Goal: Task Accomplishment & Management: Use online tool/utility

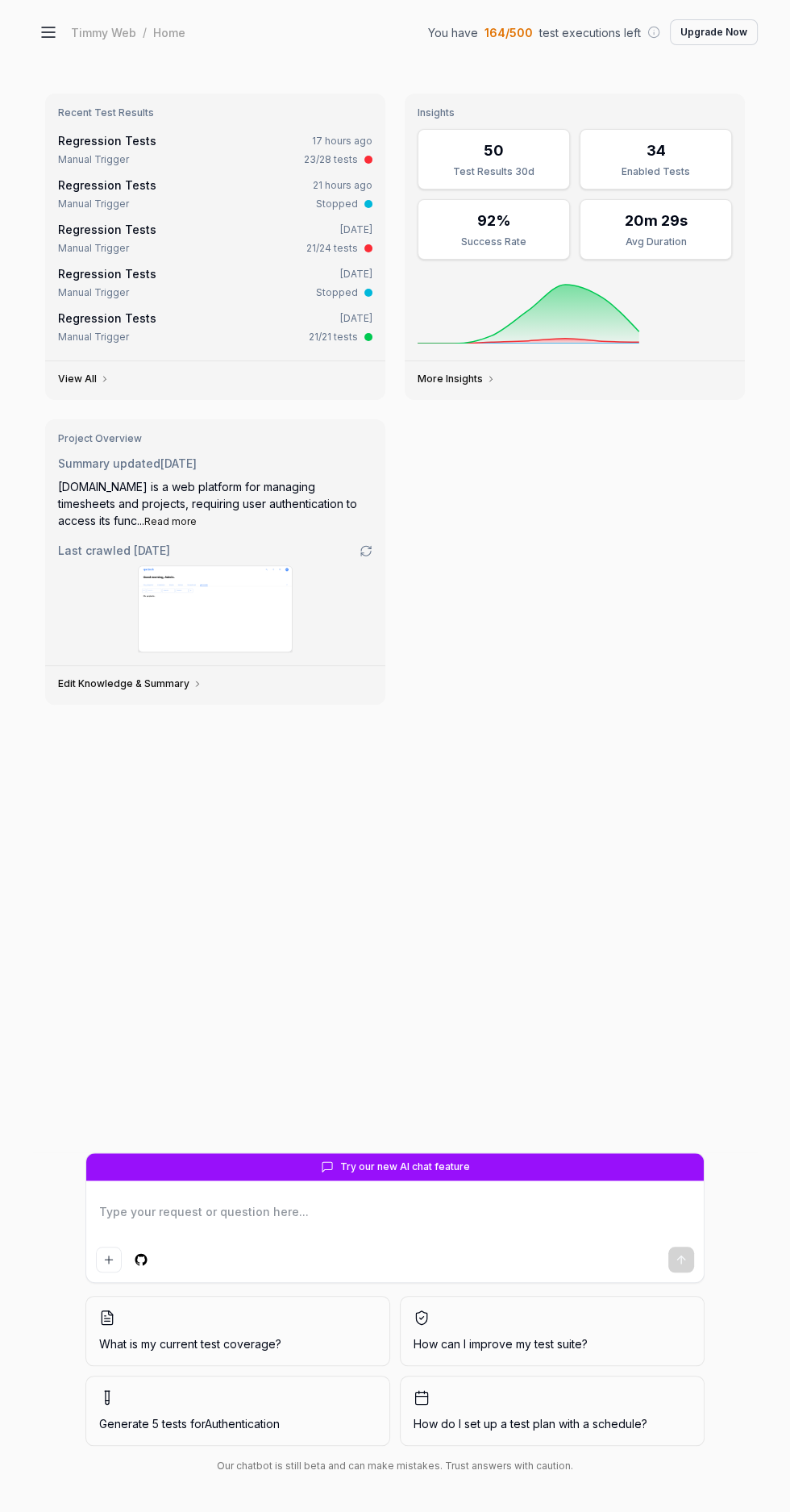
type textarea "*"
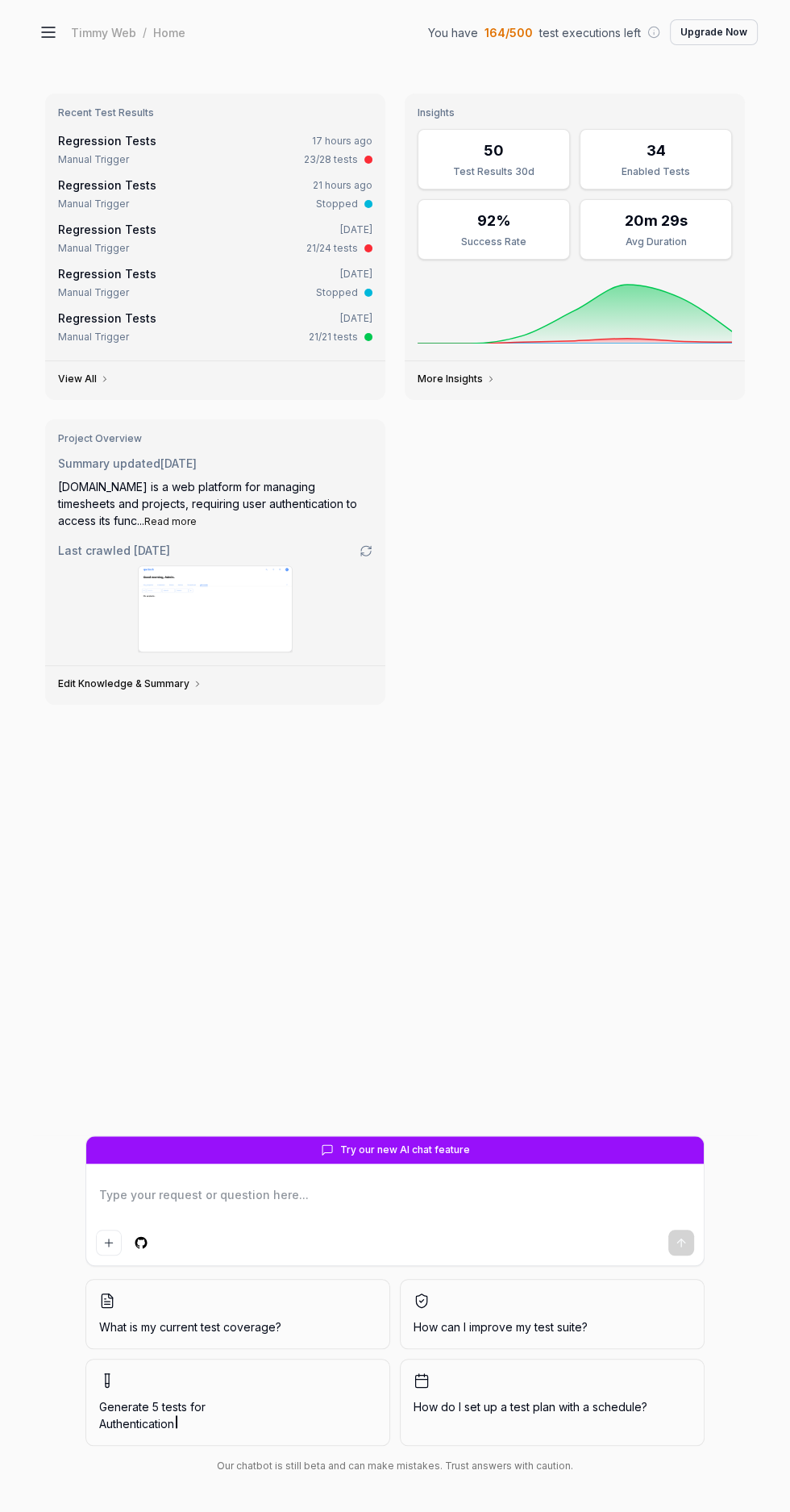
click at [268, 136] on div "Regression Tests 17 hours ago" at bounding box center [216, 141] width 315 height 17
click at [143, 140] on link "Regression Tests" at bounding box center [107, 140] width 98 height 13
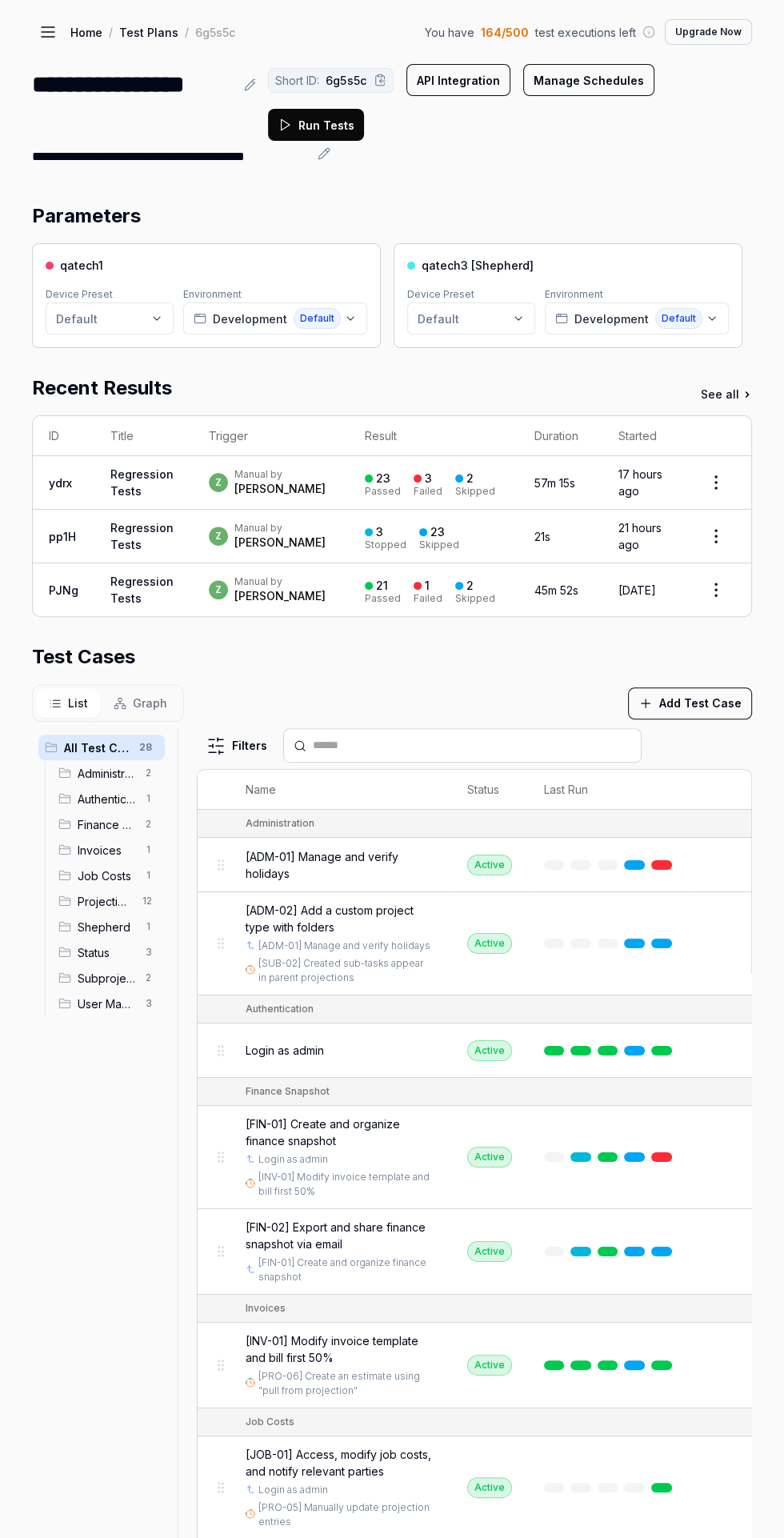
click at [323, 122] on button "Run Tests" at bounding box center [315, 125] width 96 height 32
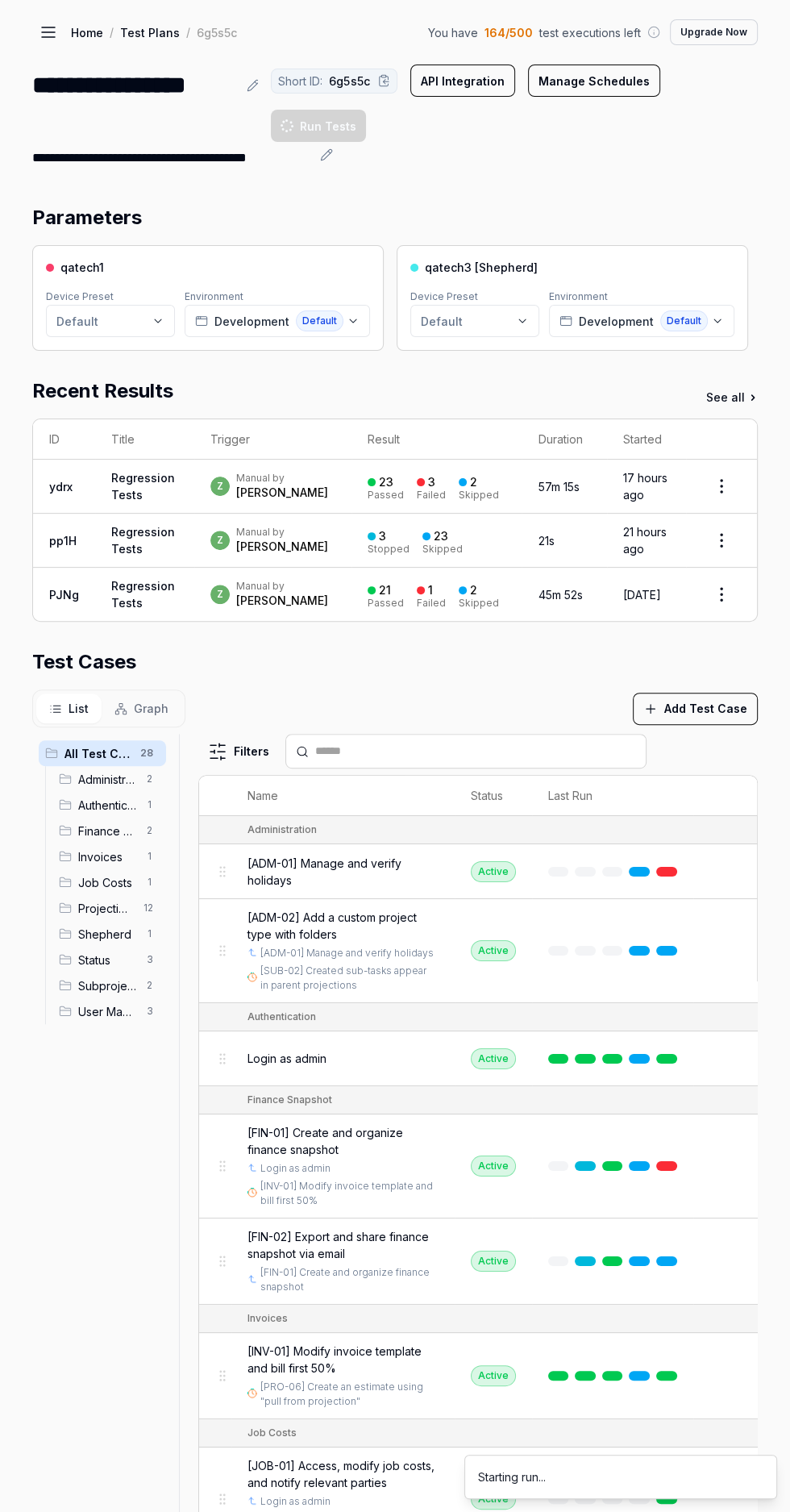
click at [49, 39] on icon at bounding box center [49, 32] width 19 height 19
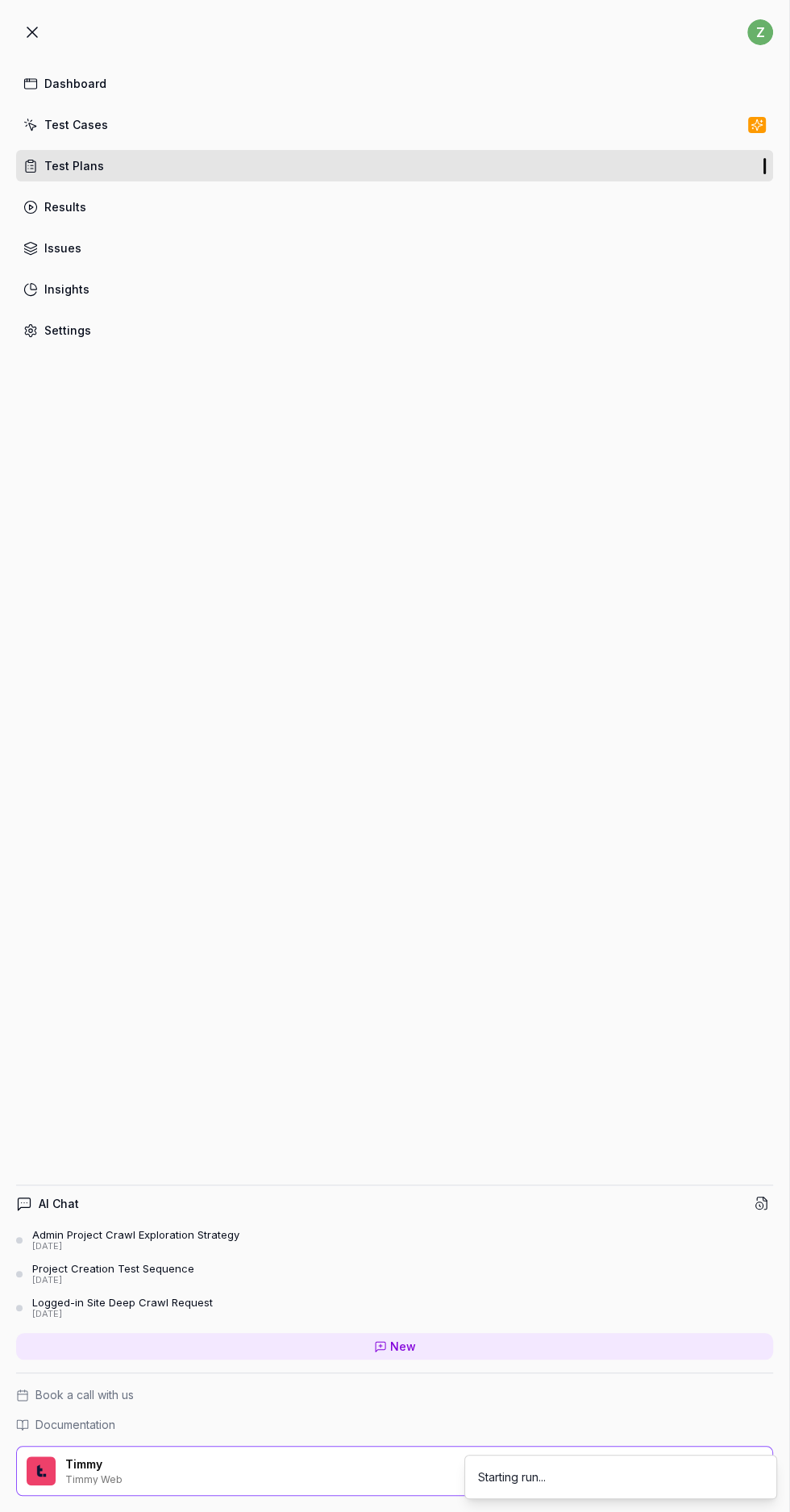
click at [508, 150] on link "Test Plans" at bounding box center [395, 165] width 758 height 31
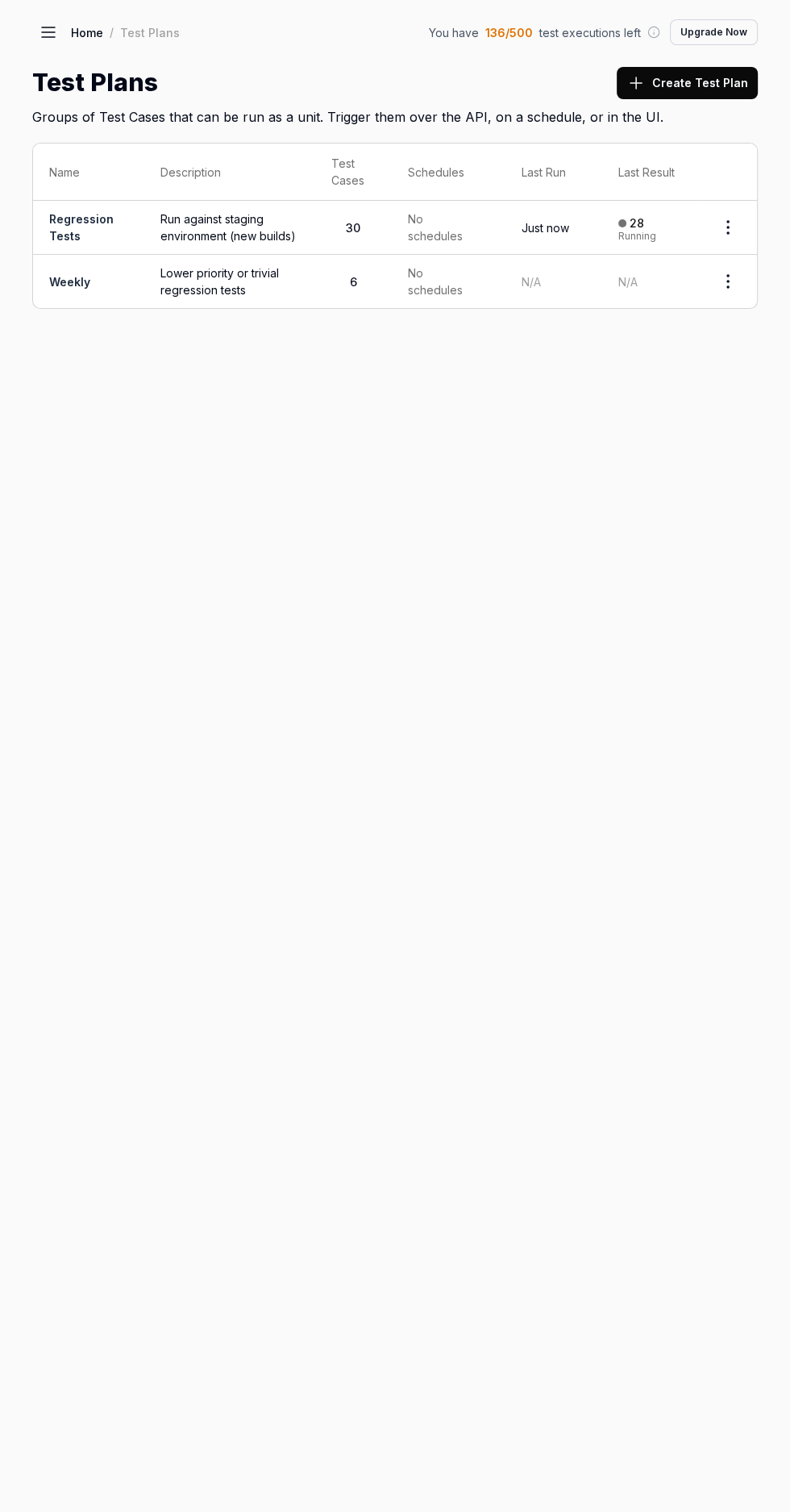
click at [44, 26] on icon at bounding box center [49, 32] width 19 height 19
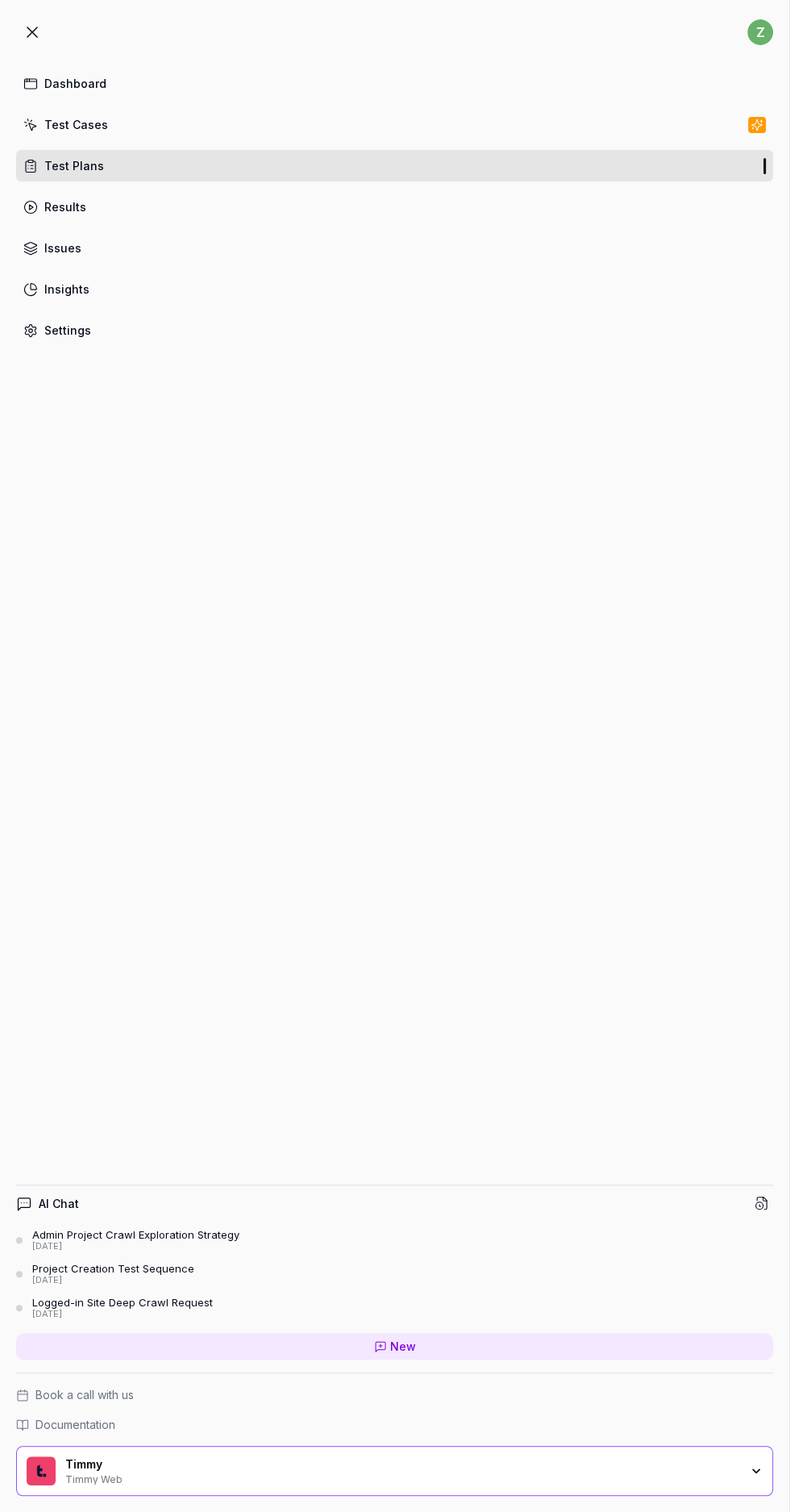
click at [140, 335] on link "Settings" at bounding box center [395, 330] width 758 height 31
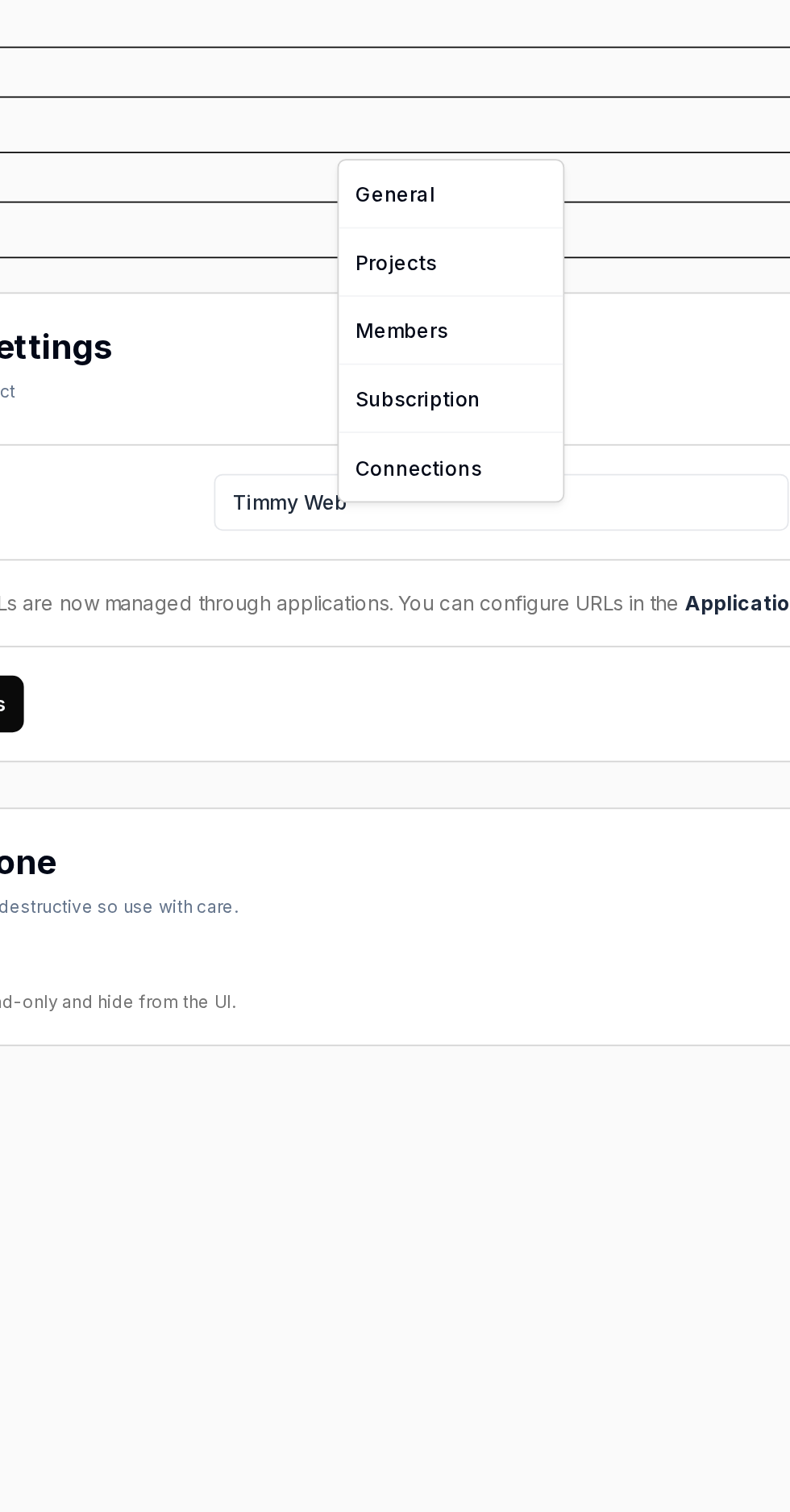
click at [342, 839] on html "z Dashboard Test Cases Test Plans Results Issues Insights Settings AI Chat Admi…" at bounding box center [395, 756] width 790 height 1512
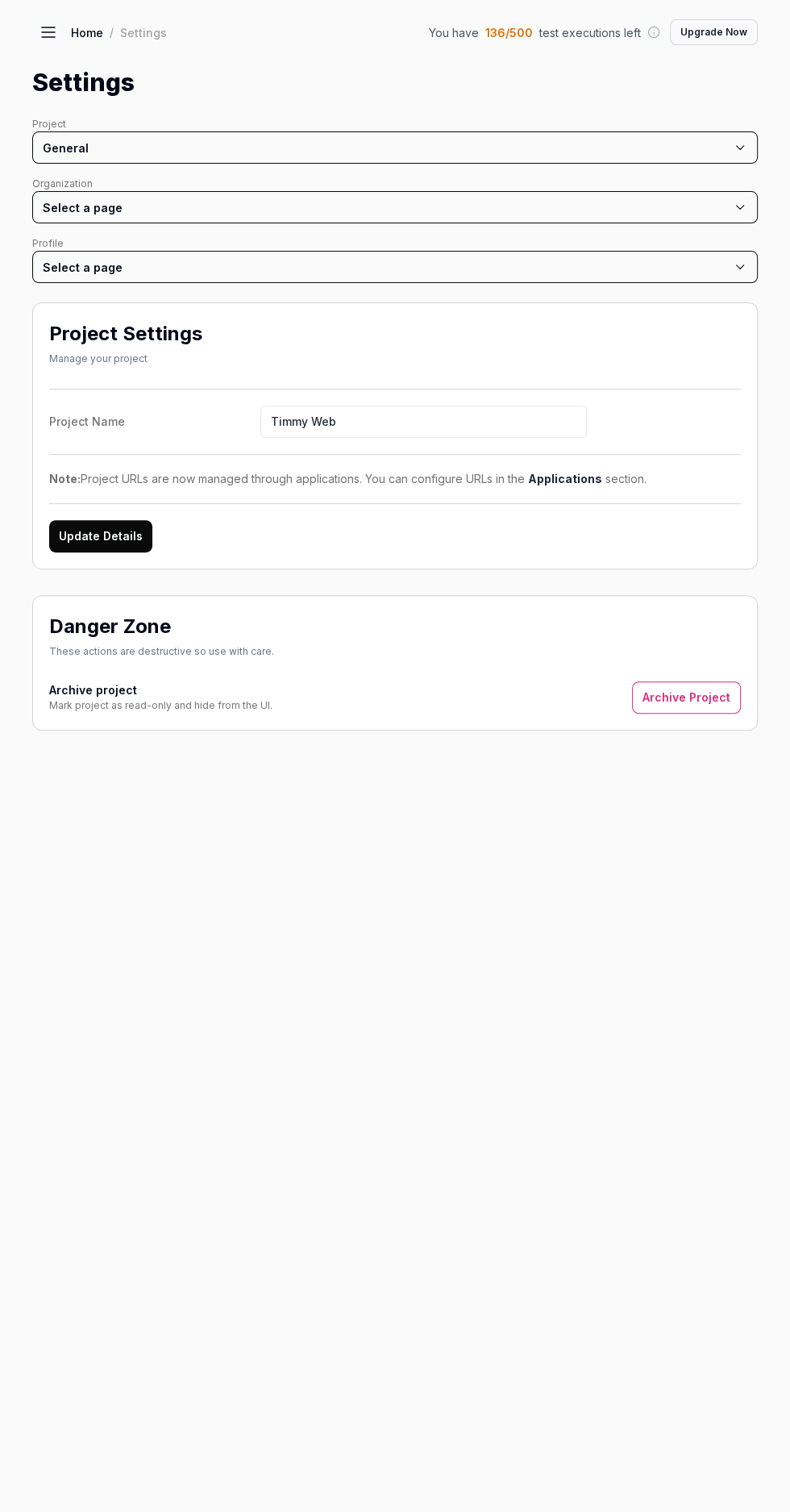
click at [48, 28] on icon at bounding box center [49, 28] width 13 height 0
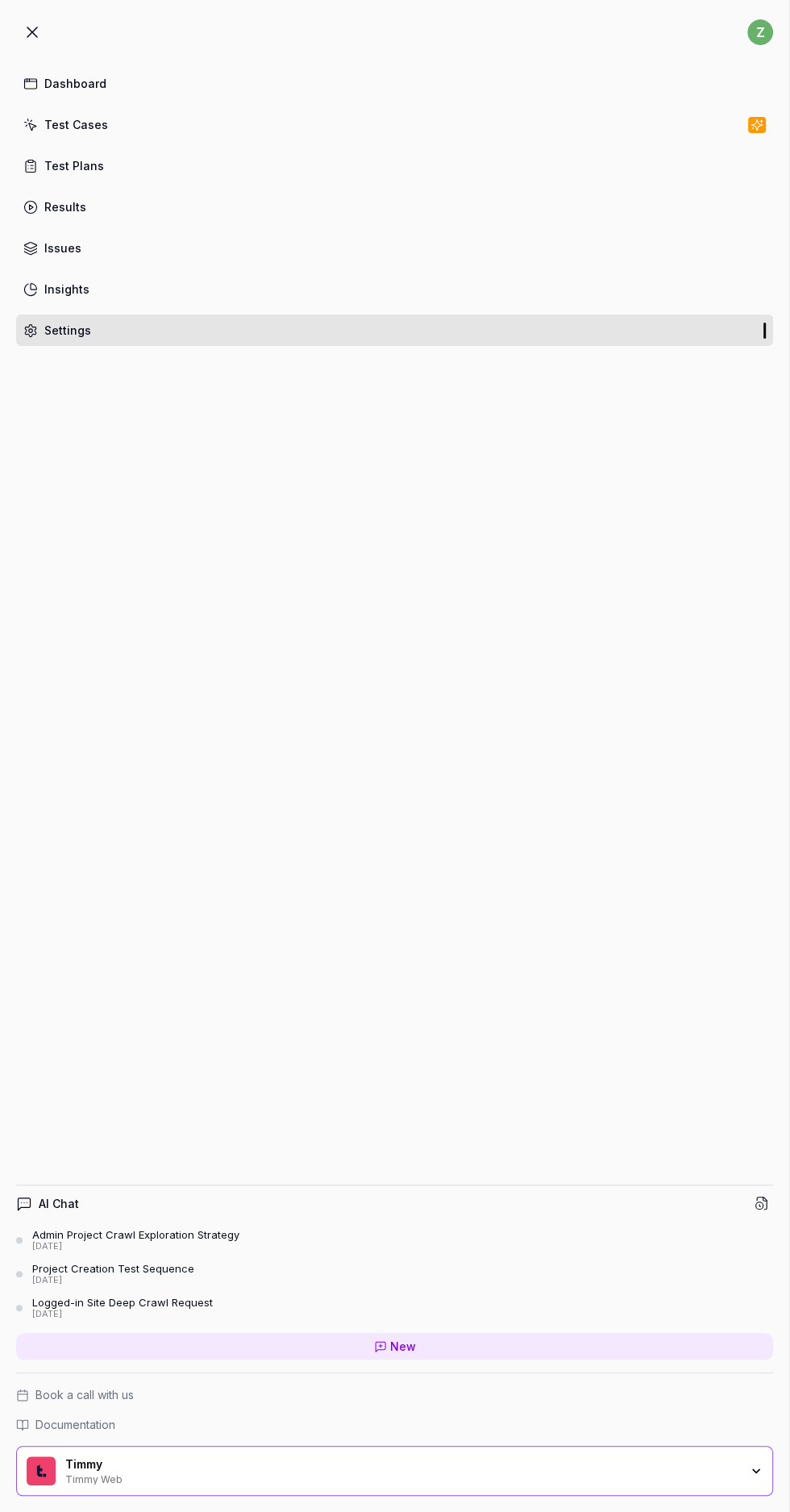
click at [32, 32] on icon at bounding box center [32, 32] width 10 height 10
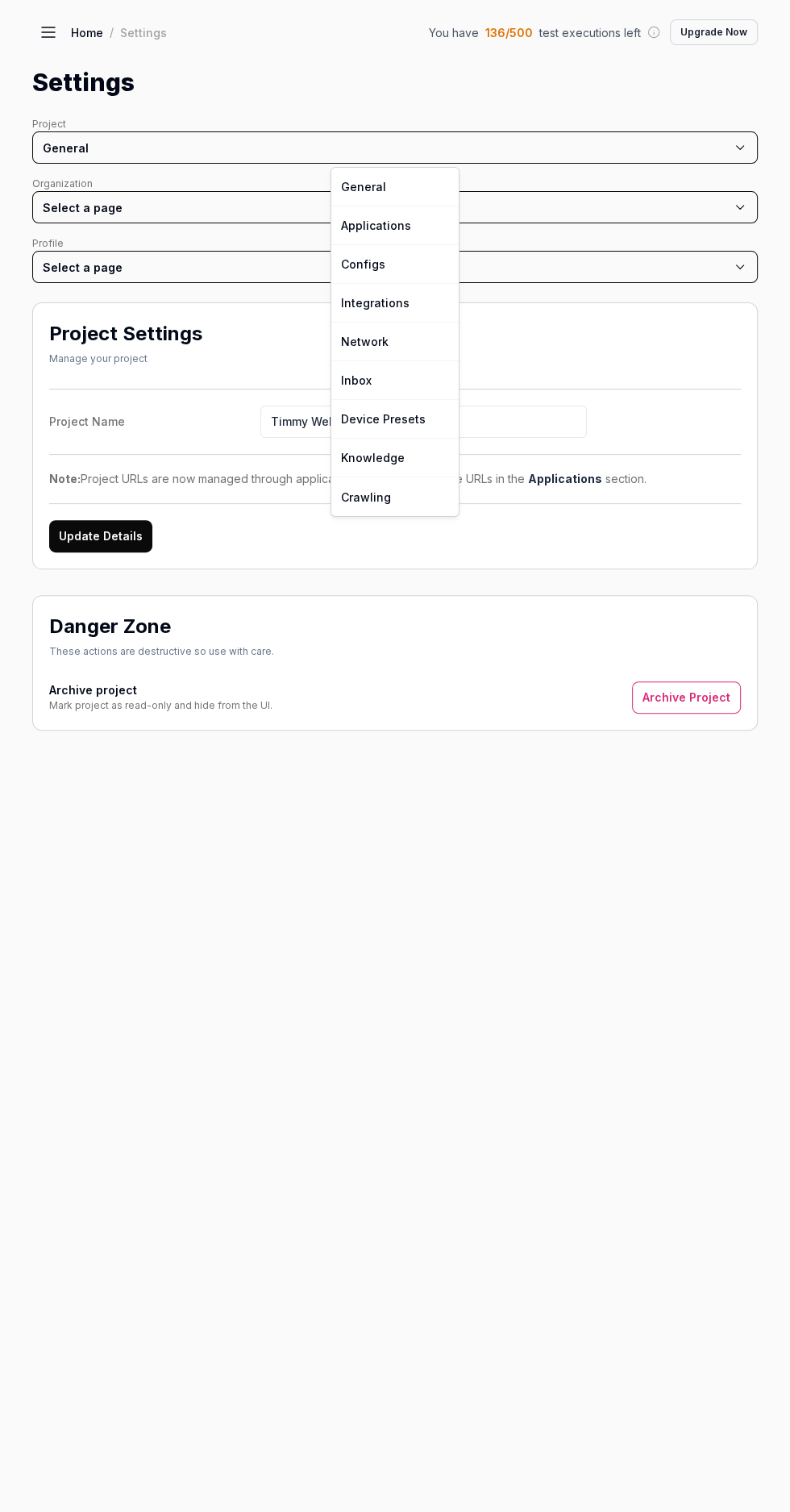
click at [343, 145] on html "z Dashboard Test Cases Test Plans Results Issues Insights Settings AI Chat Admi…" at bounding box center [395, 756] width 790 height 1512
click at [396, 497] on link "Crawling" at bounding box center [395, 496] width 128 height 39
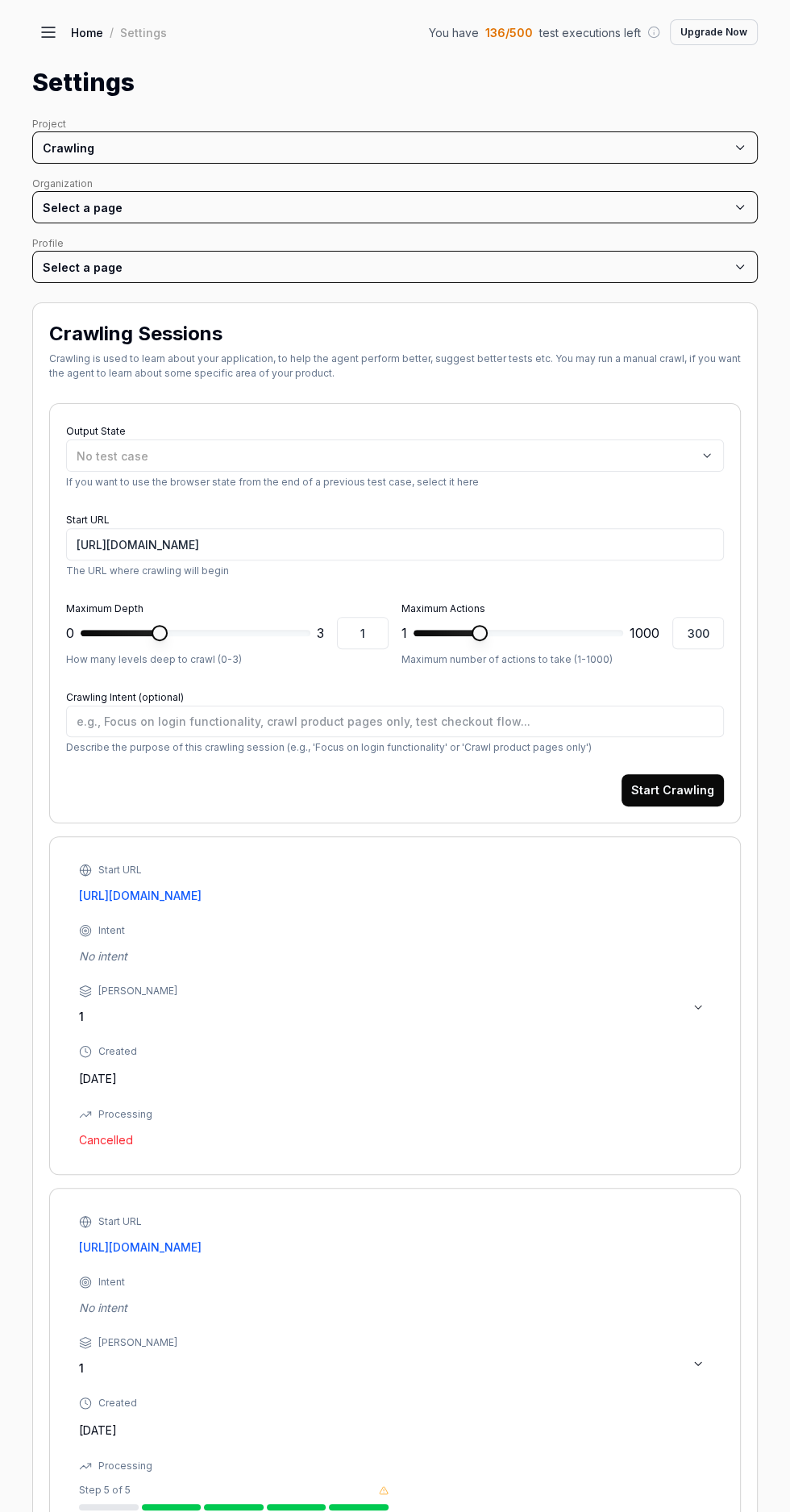
type textarea "*"
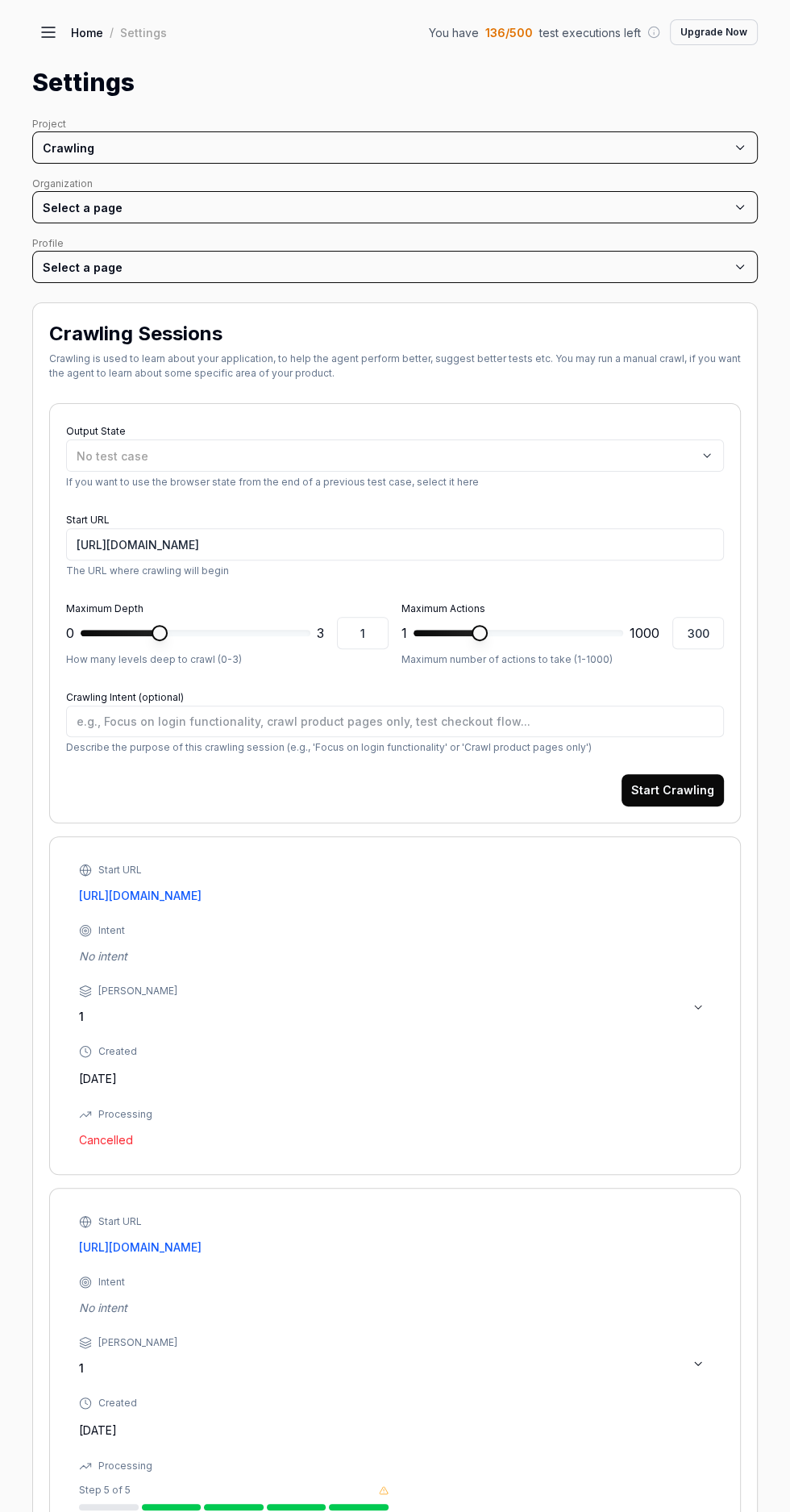
click at [48, 37] on icon at bounding box center [49, 37] width 13 height 0
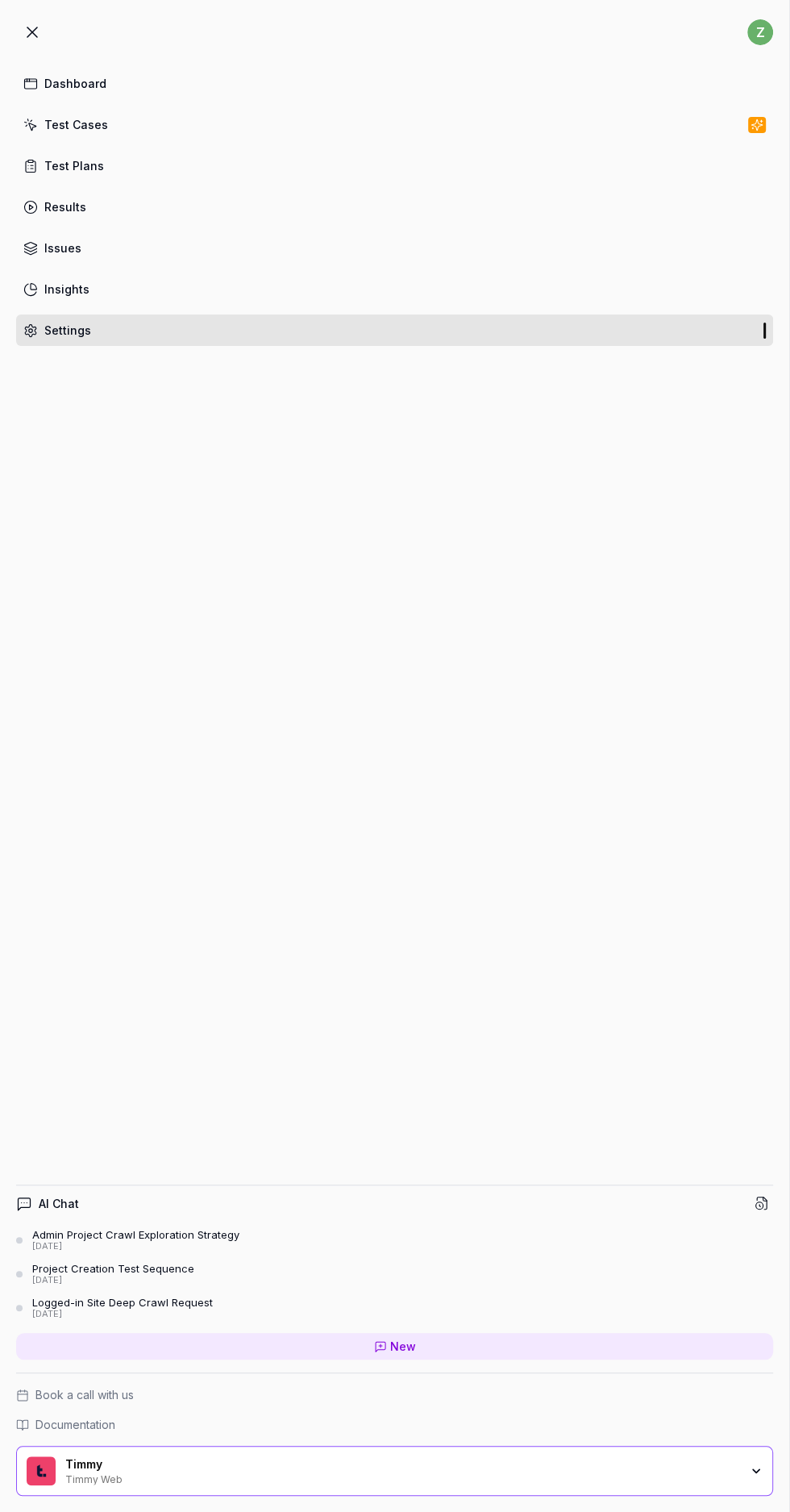
click at [31, 41] on icon at bounding box center [32, 32] width 19 height 19
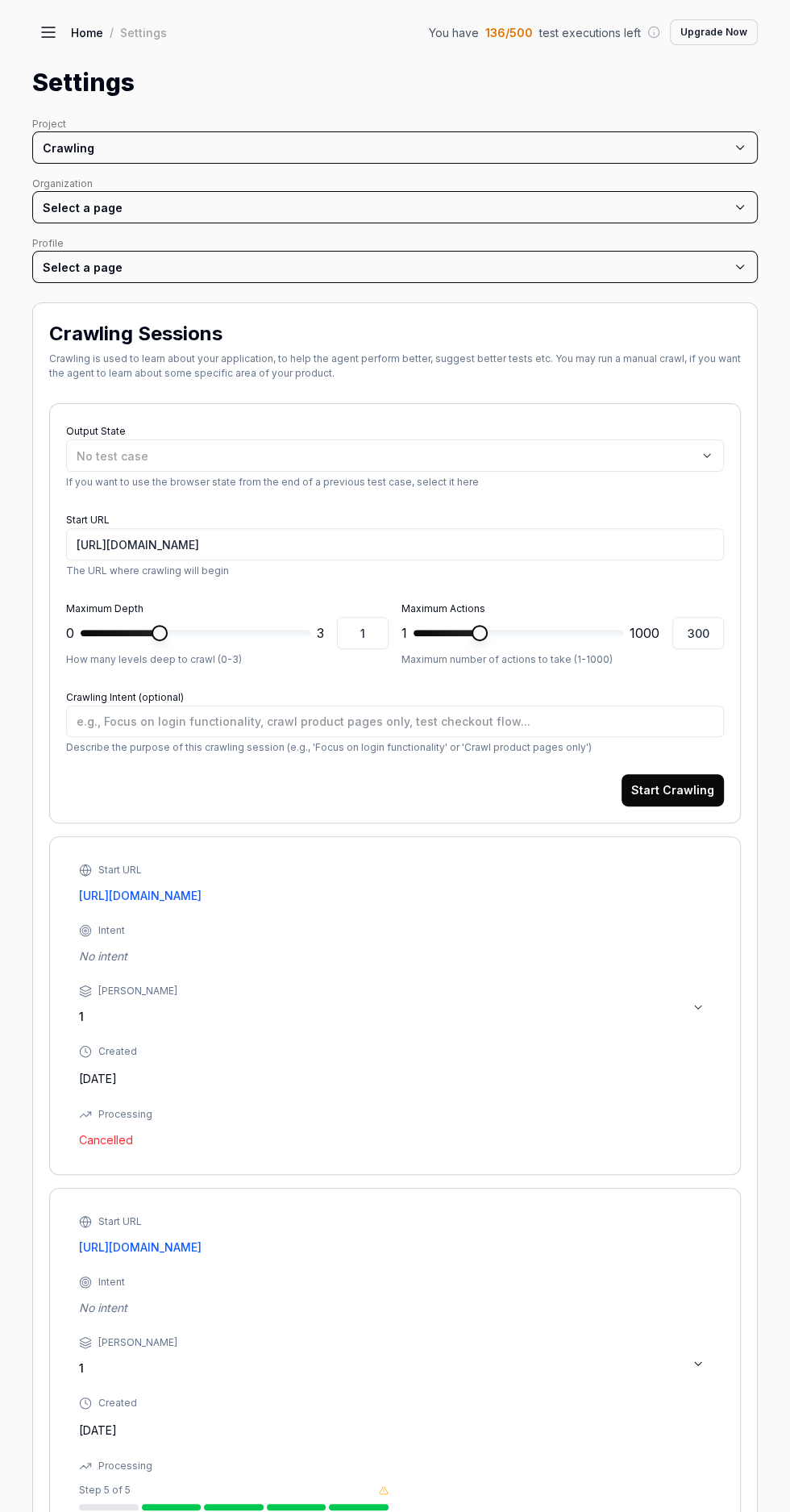
type textarea "*"
click at [235, 351] on html "z Dashboard Test Cases Test Plans Results Issues Insights Settings AI Chat Admi…" at bounding box center [395, 756] width 790 height 1512
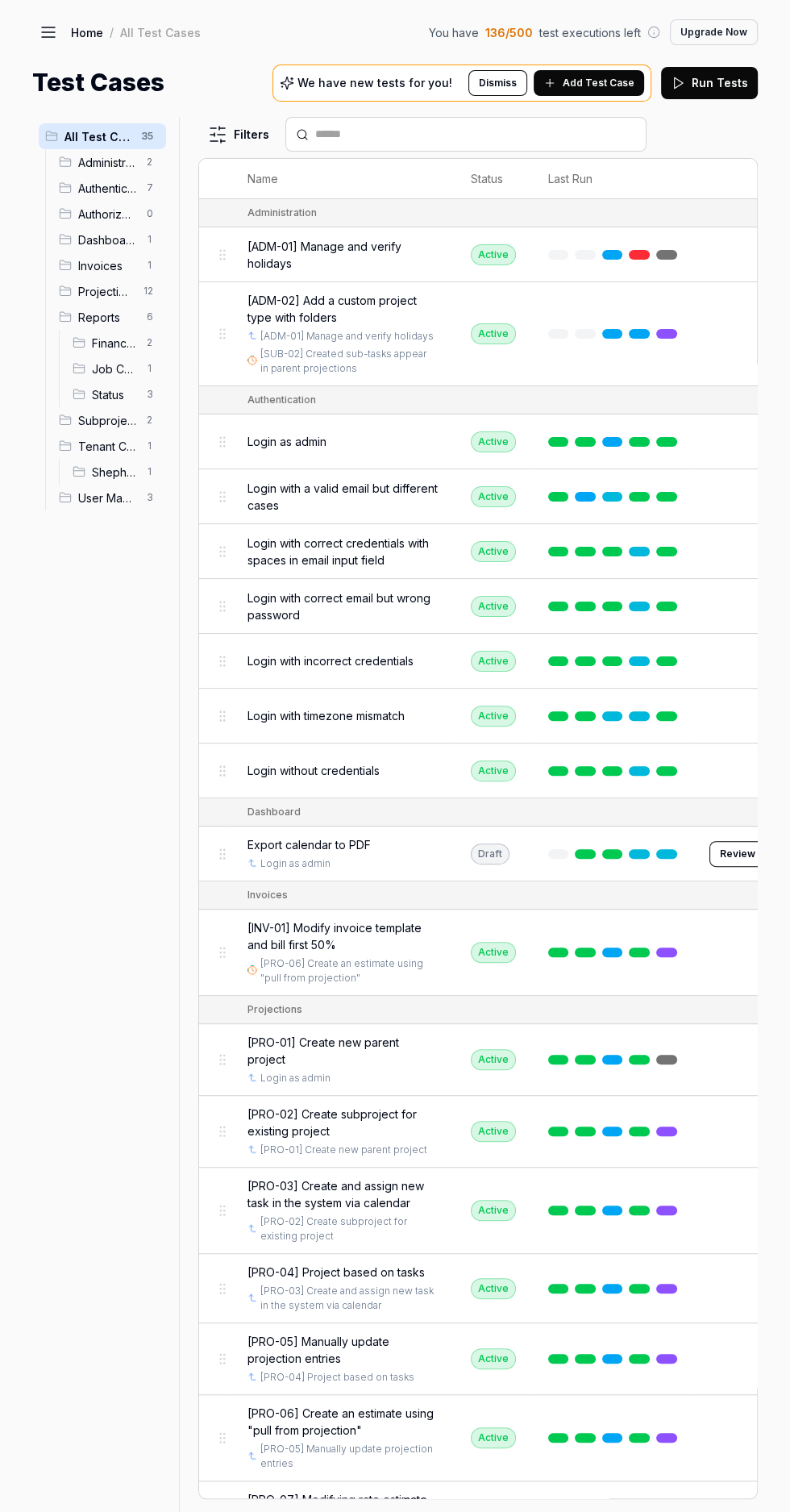
click at [86, 32] on link "Home" at bounding box center [87, 31] width 32 height 16
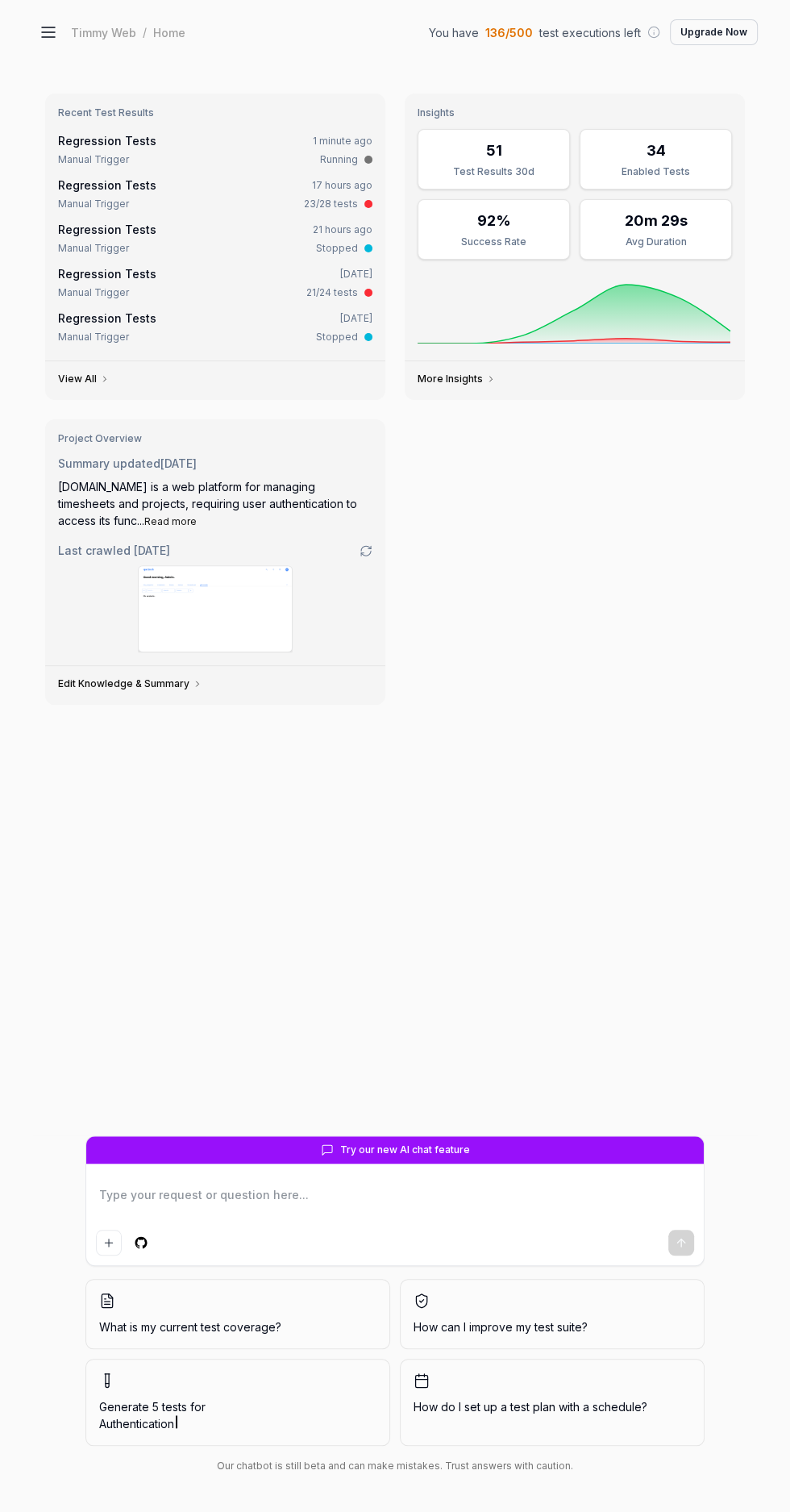
click at [232, 138] on div "Regression Tests 1 minute ago" at bounding box center [216, 141] width 315 height 17
type textarea "*"
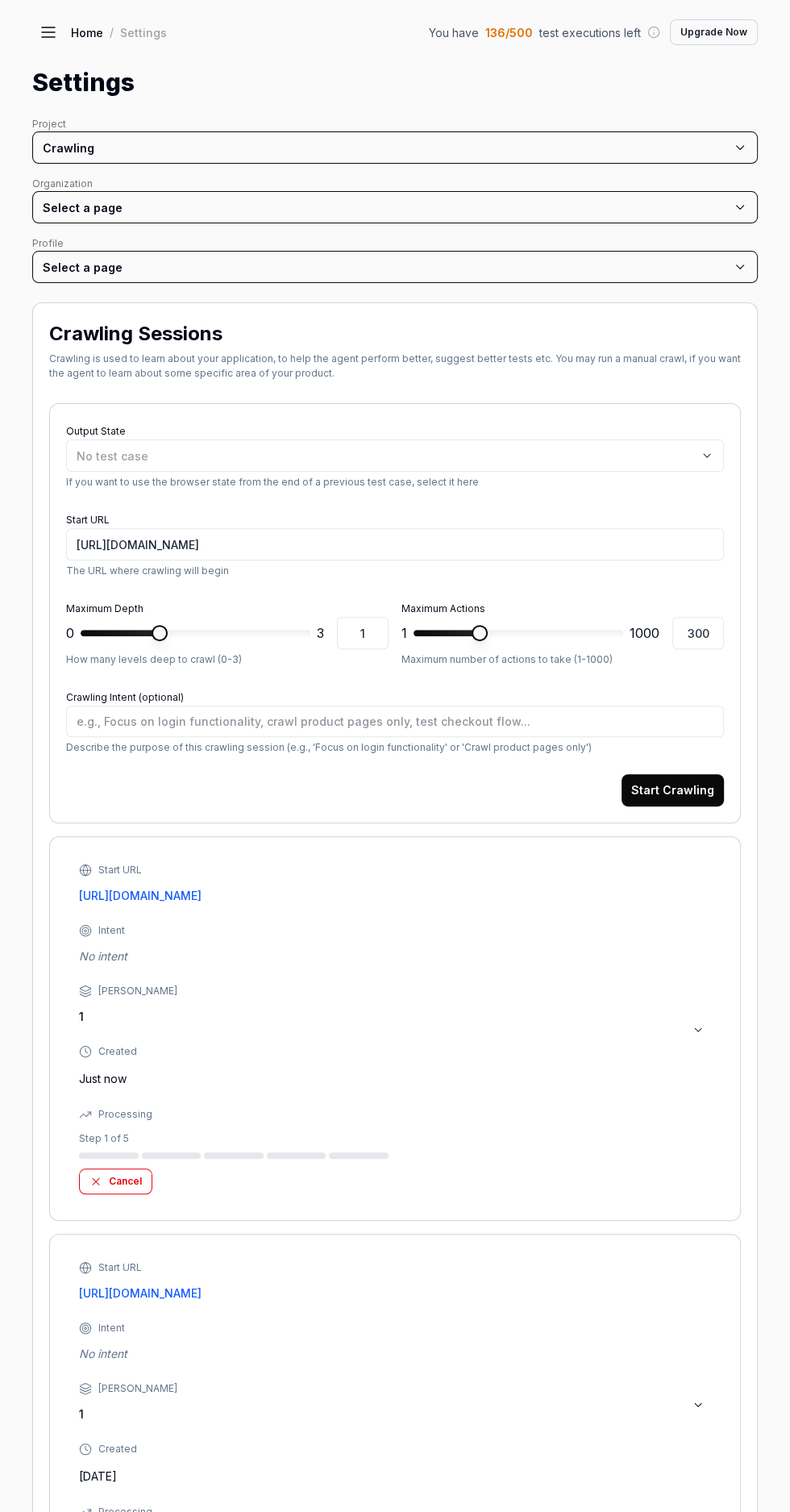
type textarea "*"
click at [124, 1179] on button "Cancel" at bounding box center [115, 1181] width 73 height 26
type textarea "*"
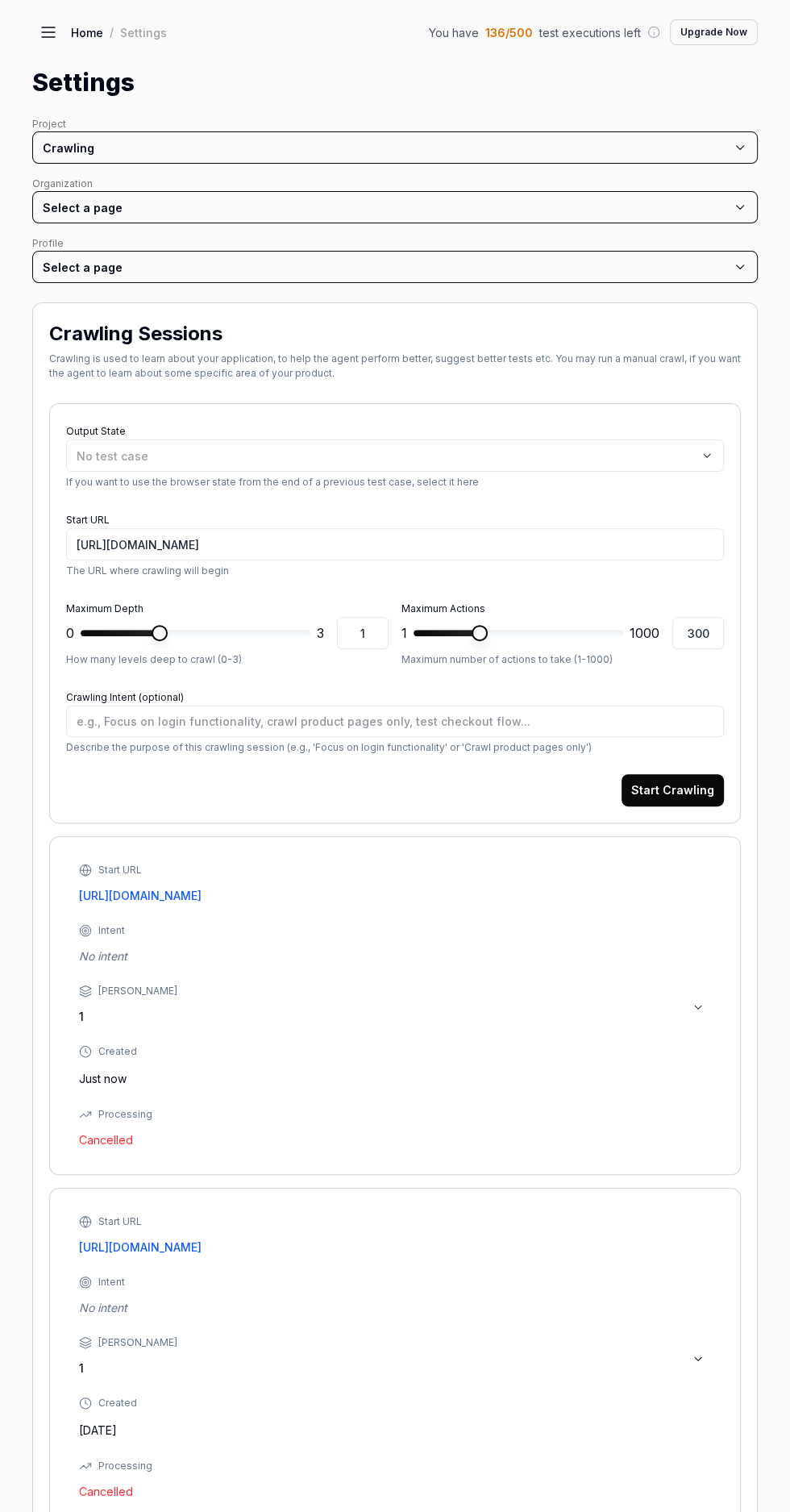
click at [44, 28] on icon at bounding box center [49, 28] width 13 height 0
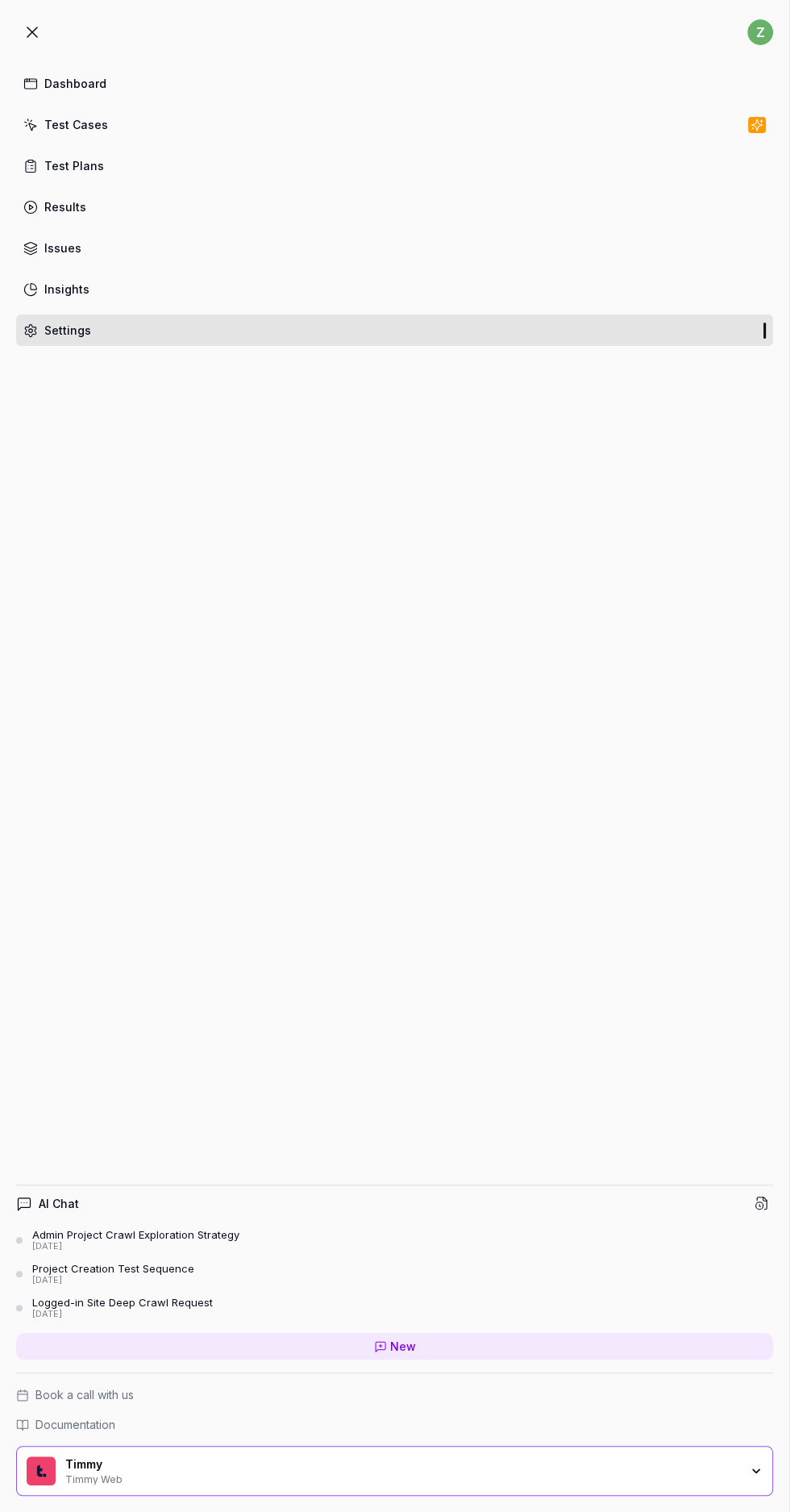
click at [149, 81] on link "Dashboard" at bounding box center [395, 83] width 758 height 31
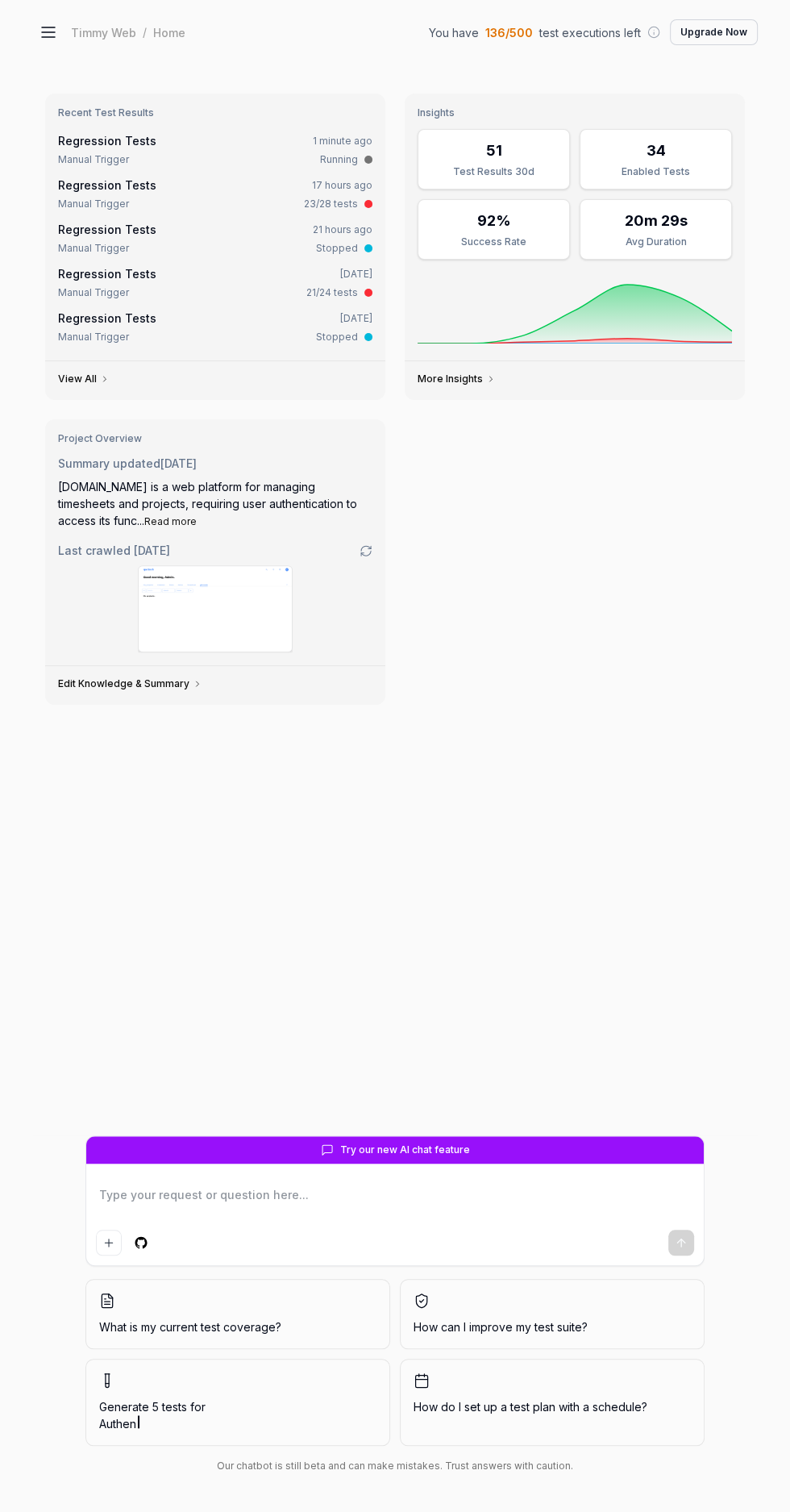
type textarea "*"
click at [93, 141] on link "Regression Tests" at bounding box center [107, 140] width 98 height 13
type textarea "*"
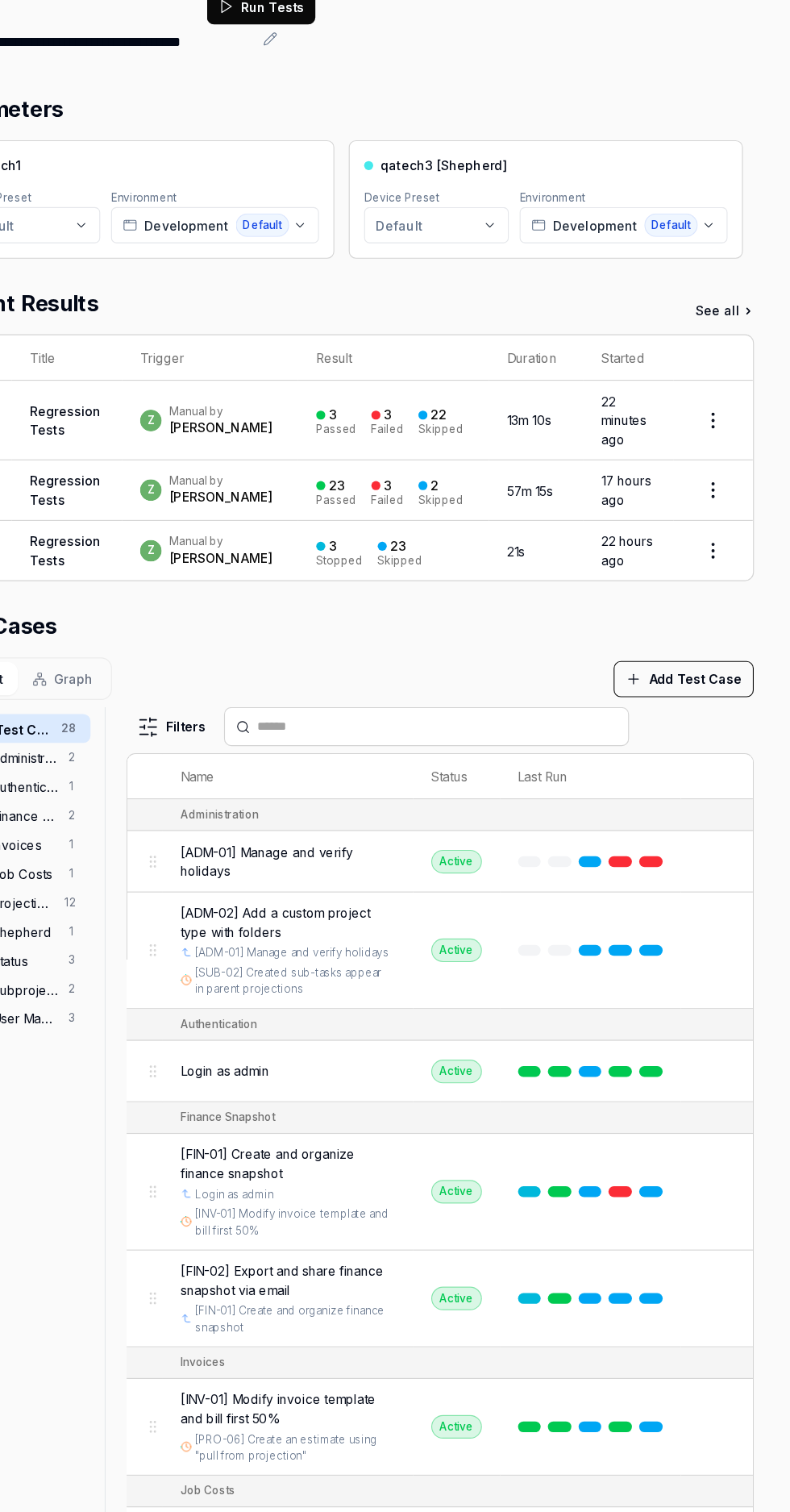
click at [522, 480] on td "13m 10s" at bounding box center [564, 495] width 84 height 71
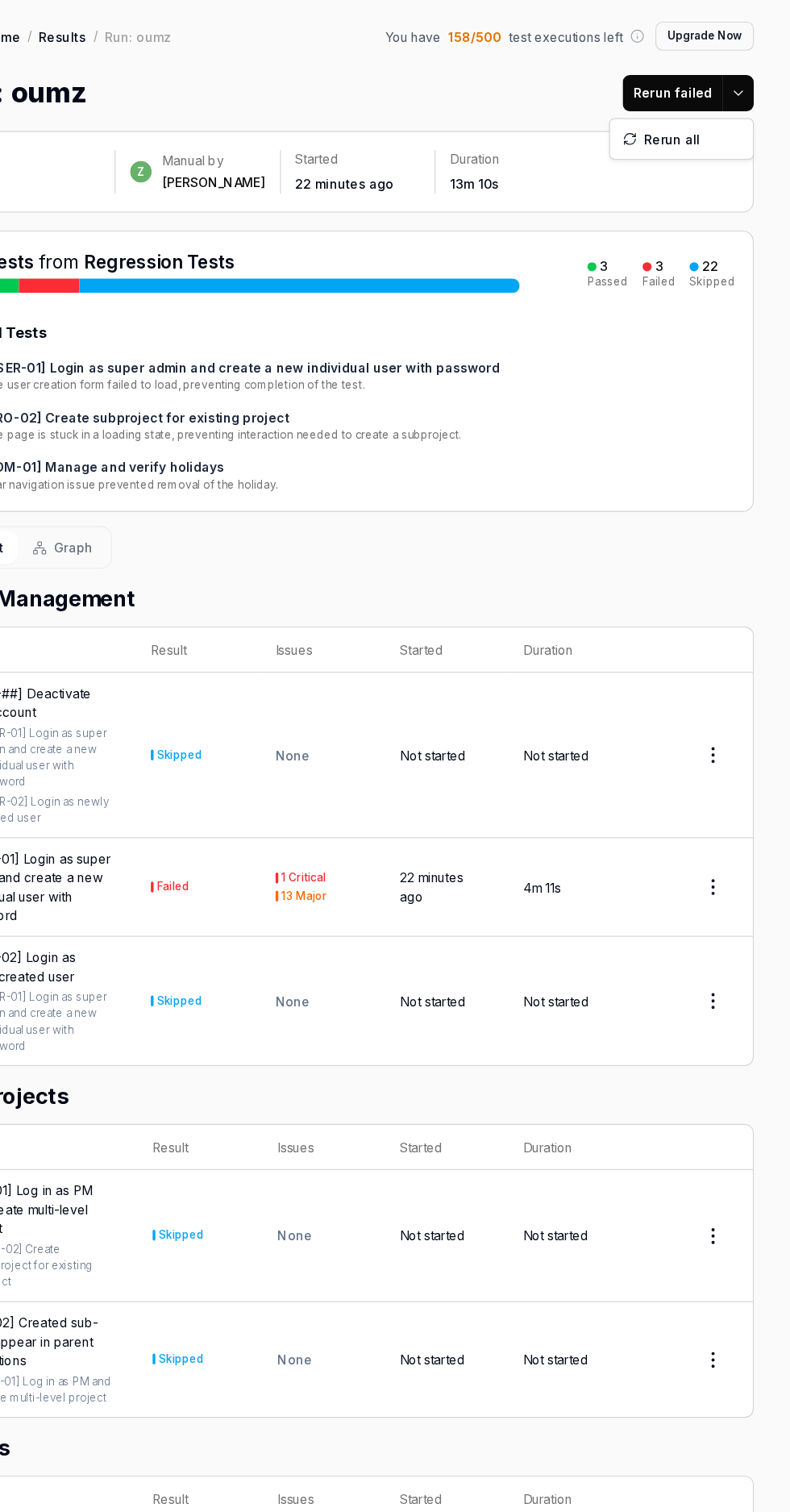
click at [743, 82] on html "z Dashboard Test Cases Test Plans Results Issues Insights Settings AI Chat Admi…" at bounding box center [395, 756] width 790 height 1512
click at [699, 128] on div "Rerun all" at bounding box center [694, 124] width 128 height 35
